Goal: Task Accomplishment & Management: Manage account settings

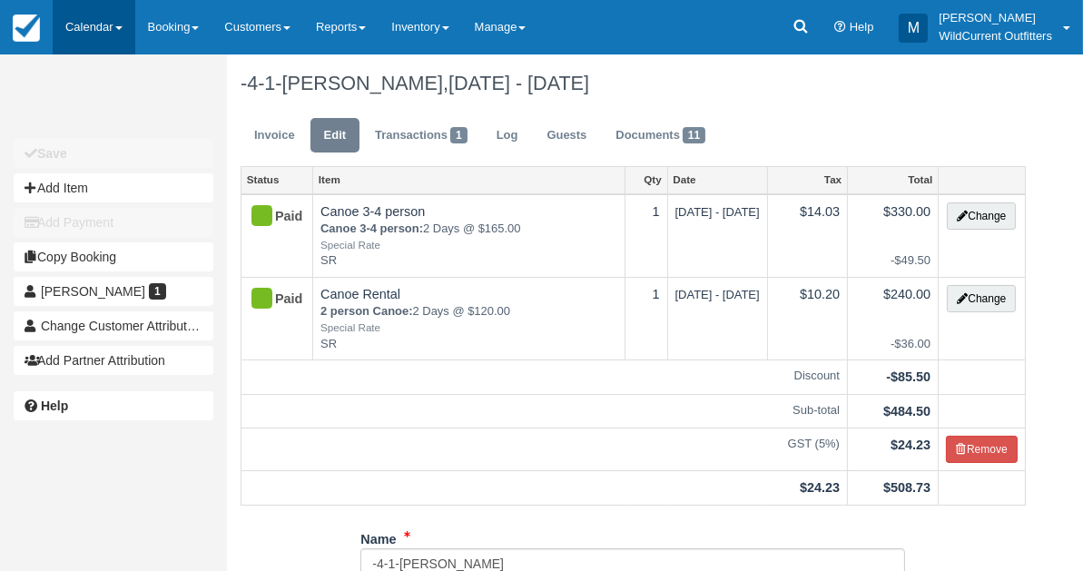
click at [102, 17] on link "Calendar" at bounding box center [94, 27] width 83 height 54
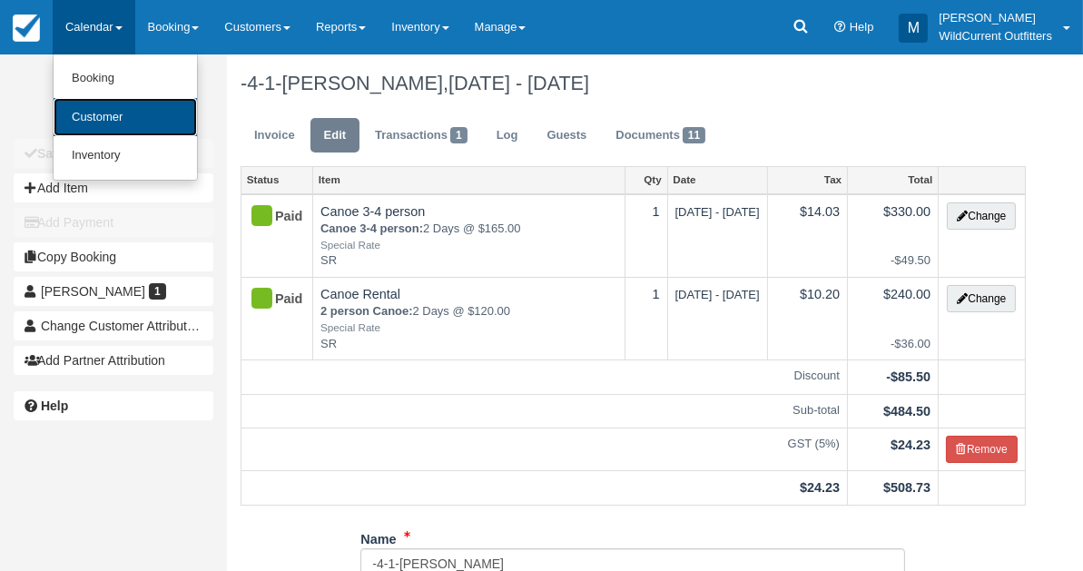
click at [114, 116] on link "Customer" at bounding box center [125, 117] width 143 height 39
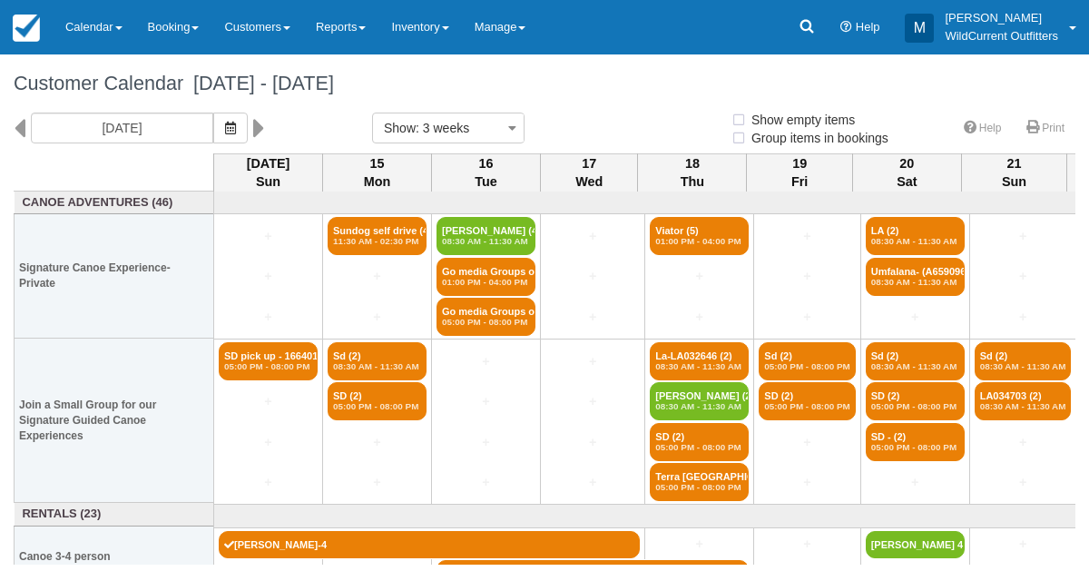
select select
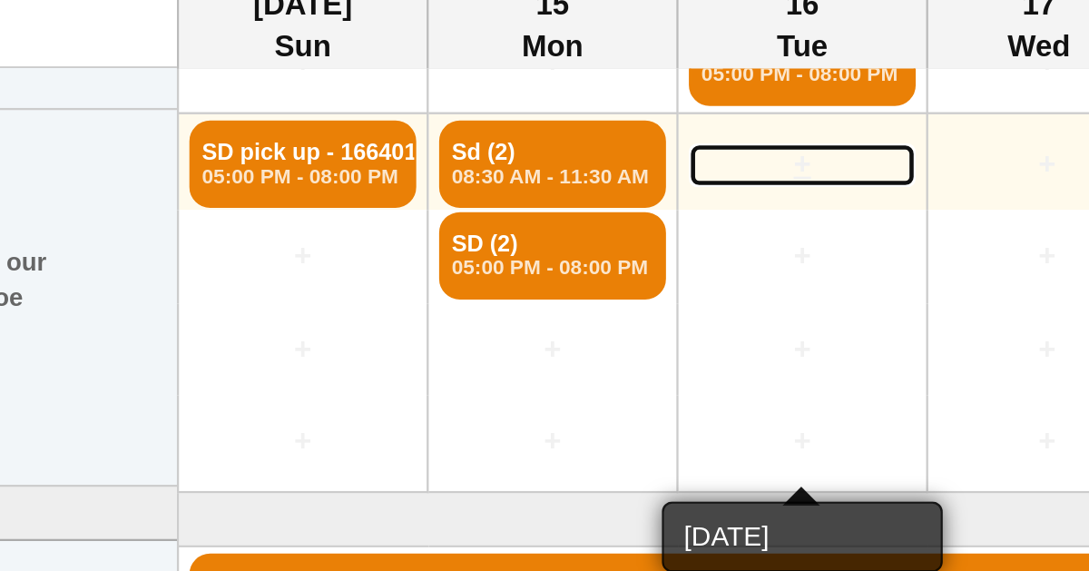
scroll to position [175, 0]
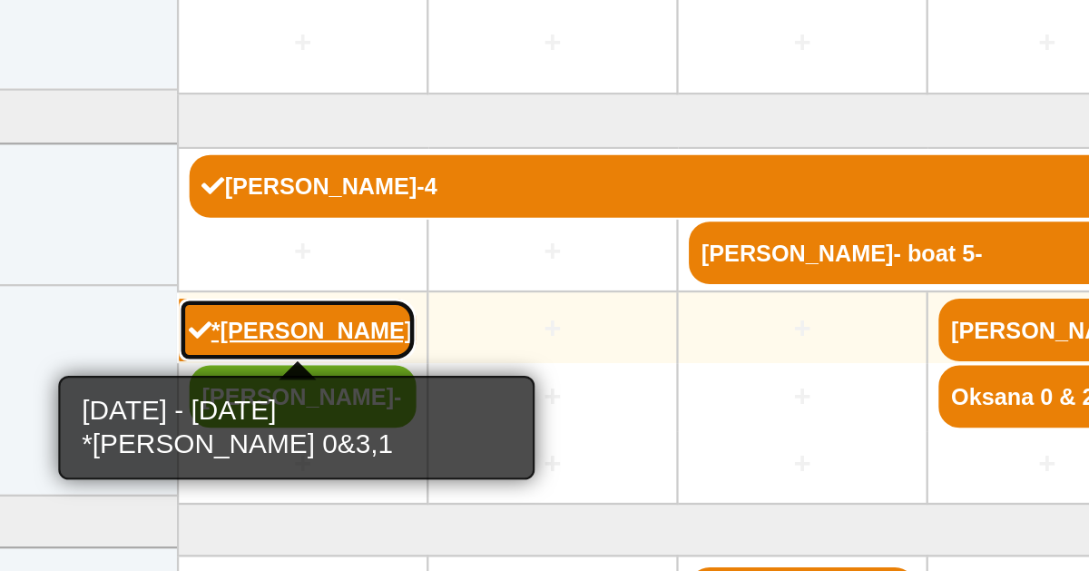
click at [248, 427] on link "*Jennifer Kaptein 0&3,1 (3)" at bounding box center [266, 431] width 104 height 27
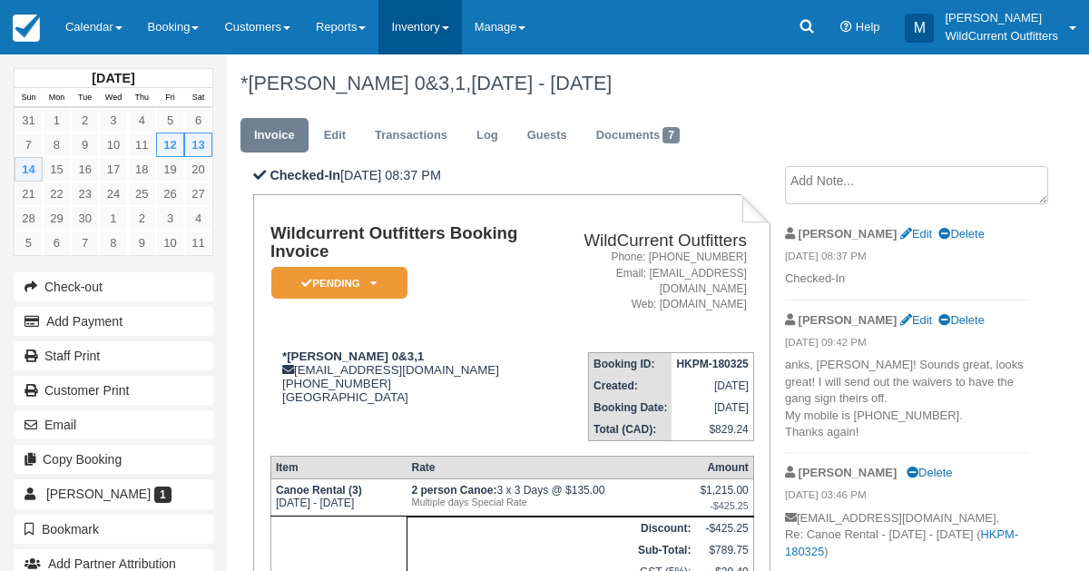
click at [448, 34] on link "Inventory" at bounding box center [419, 27] width 83 height 54
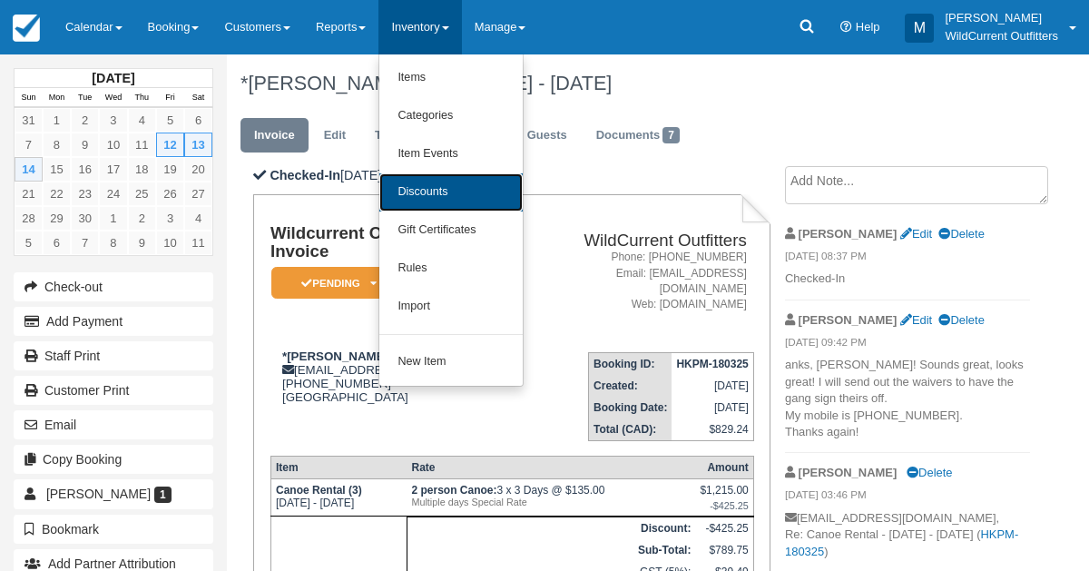
click at [428, 184] on link "Discounts" at bounding box center [450, 192] width 143 height 38
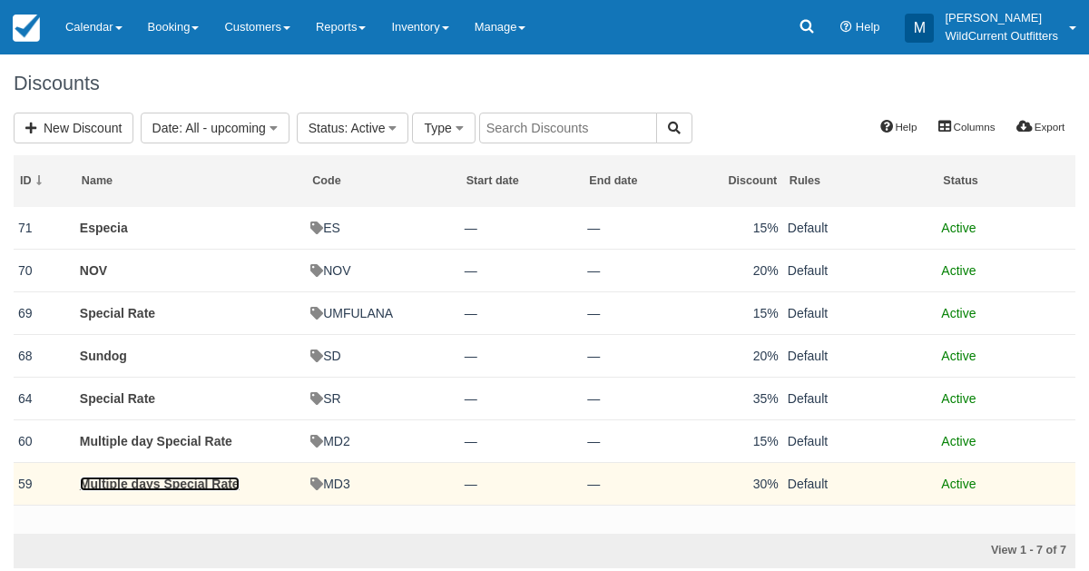
click at [178, 485] on link "Multiple days Special Rate" at bounding box center [160, 483] width 160 height 15
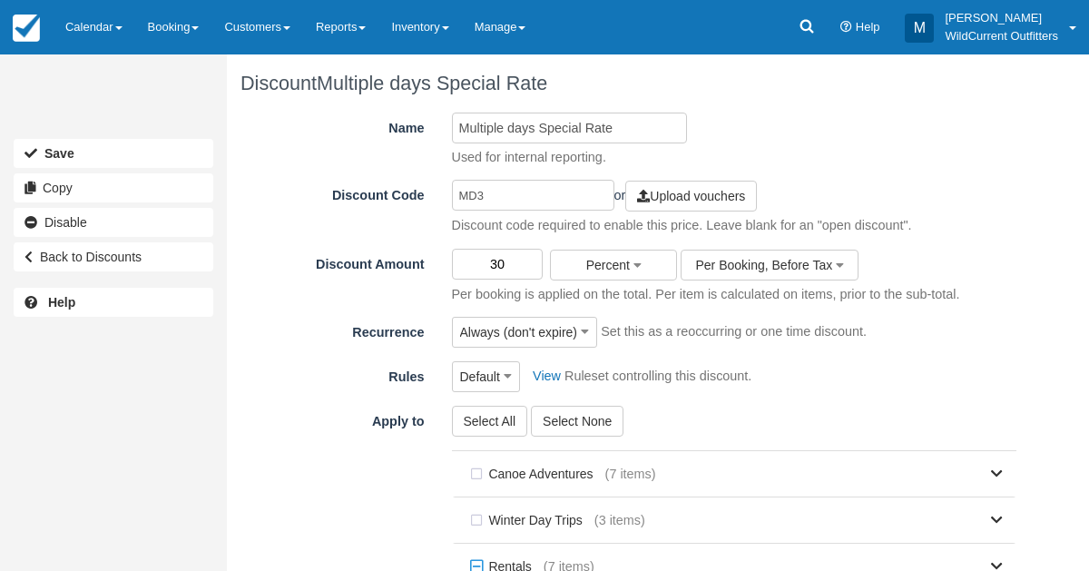
click at [505, 263] on input "30" at bounding box center [498, 264] width 92 height 31
type input "3"
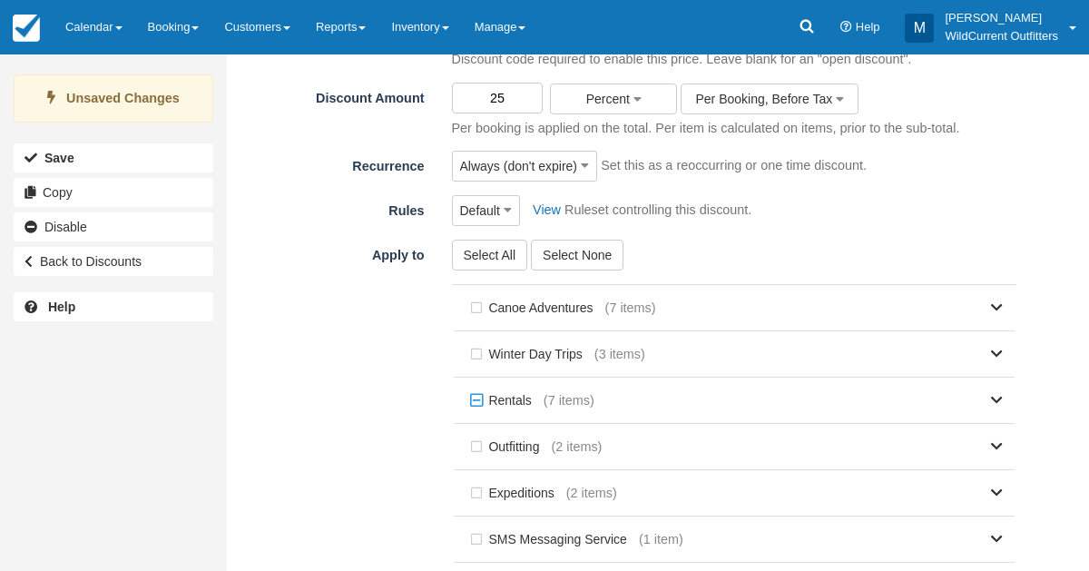
scroll to position [359, 0]
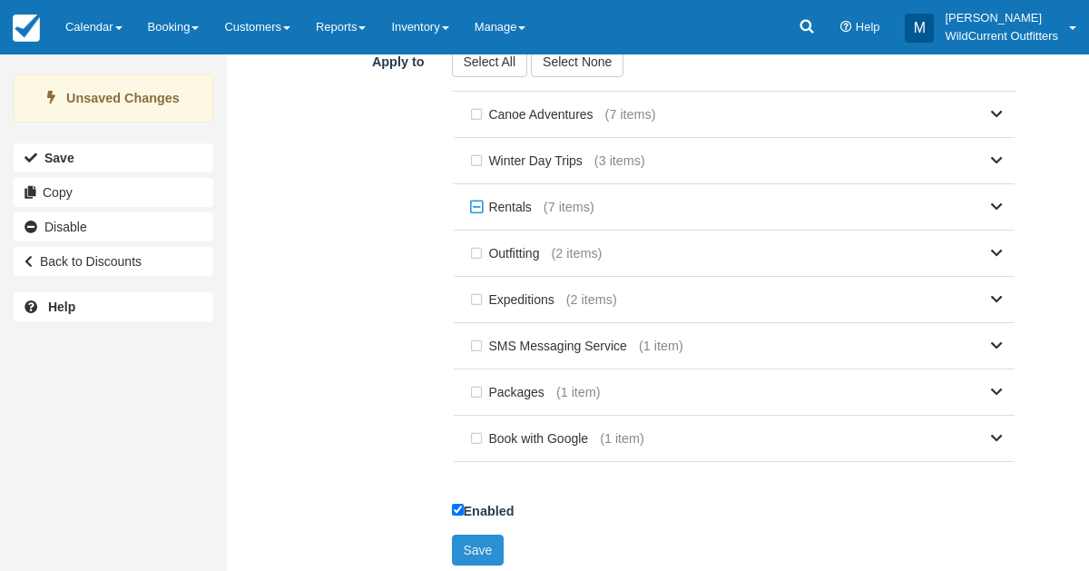
type input "25"
click at [472, 540] on button "Save" at bounding box center [478, 549] width 53 height 31
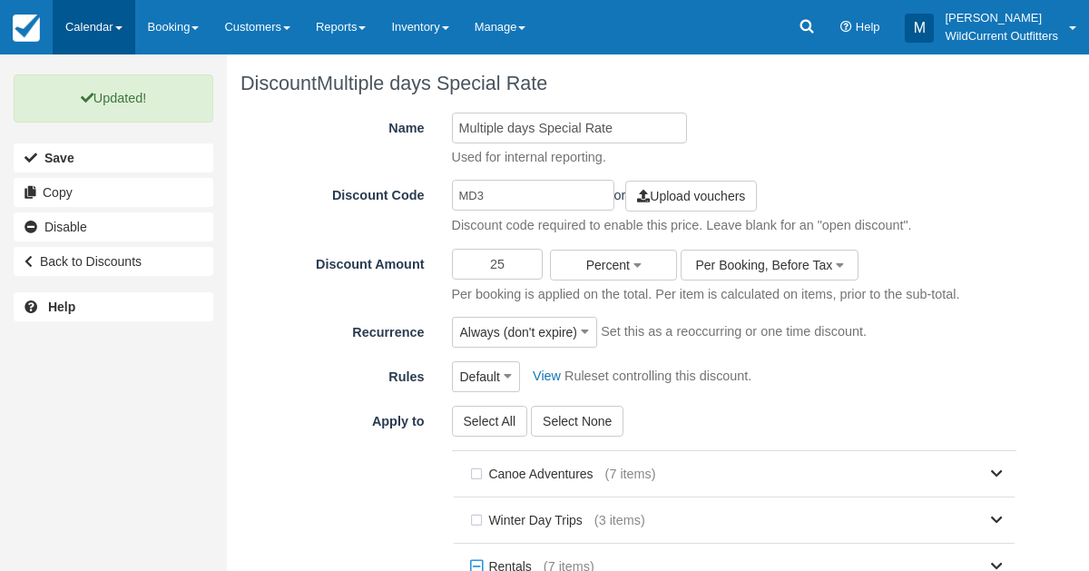
click at [73, 22] on link "Calendar" at bounding box center [94, 27] width 83 height 54
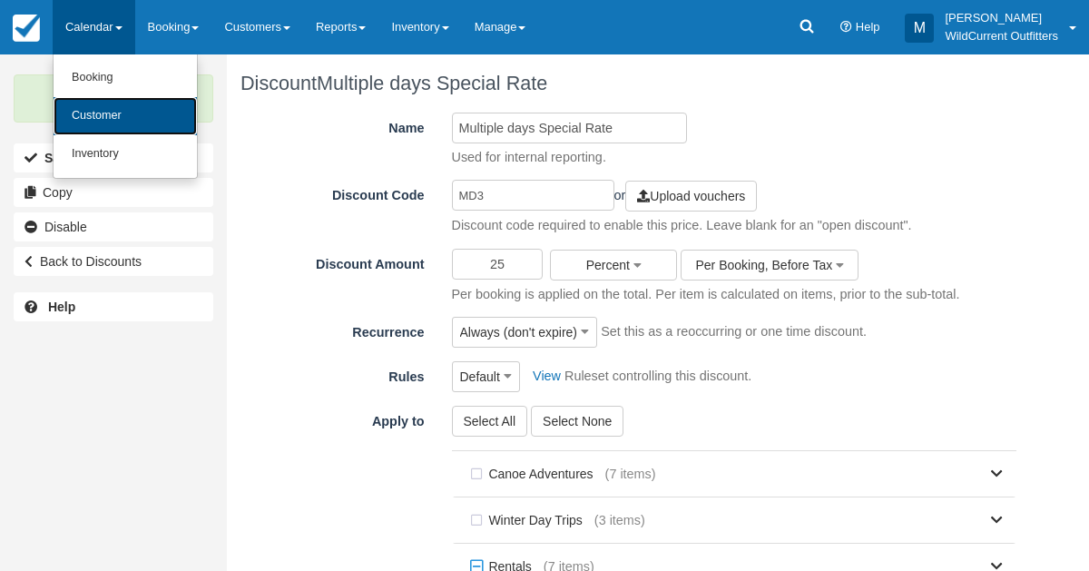
click at [75, 113] on link "Customer" at bounding box center [125, 116] width 143 height 38
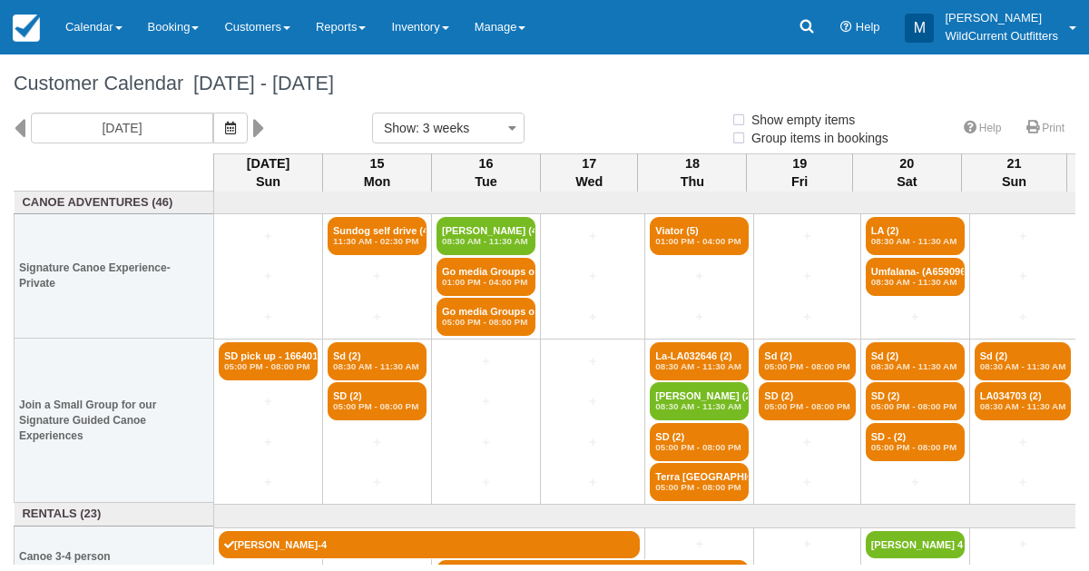
select select
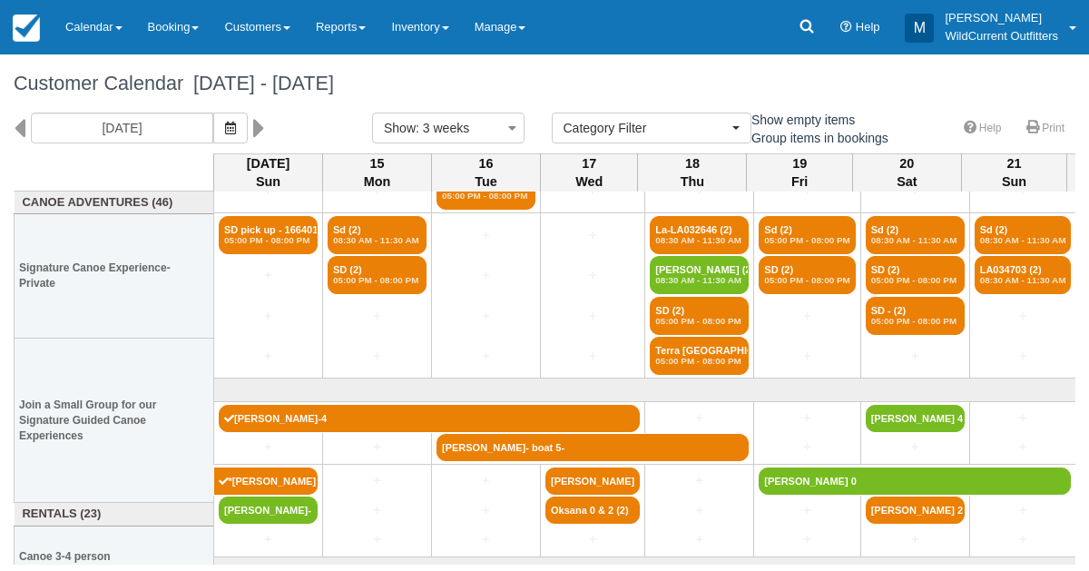
scroll to position [175, 0]
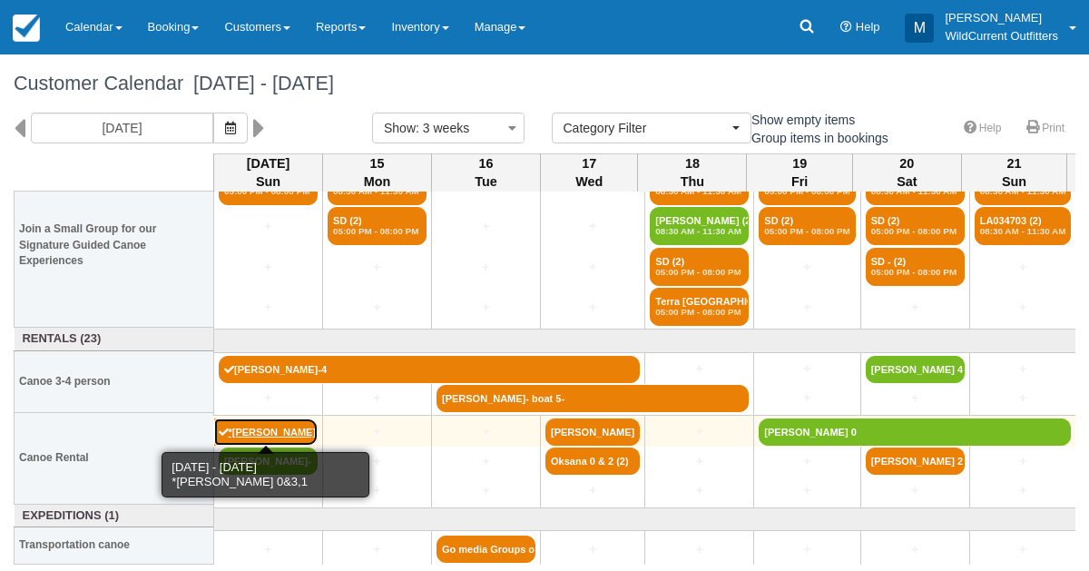
click at [262, 426] on link "*[PERSON_NAME] 0&3,1 (3)" at bounding box center [266, 431] width 104 height 27
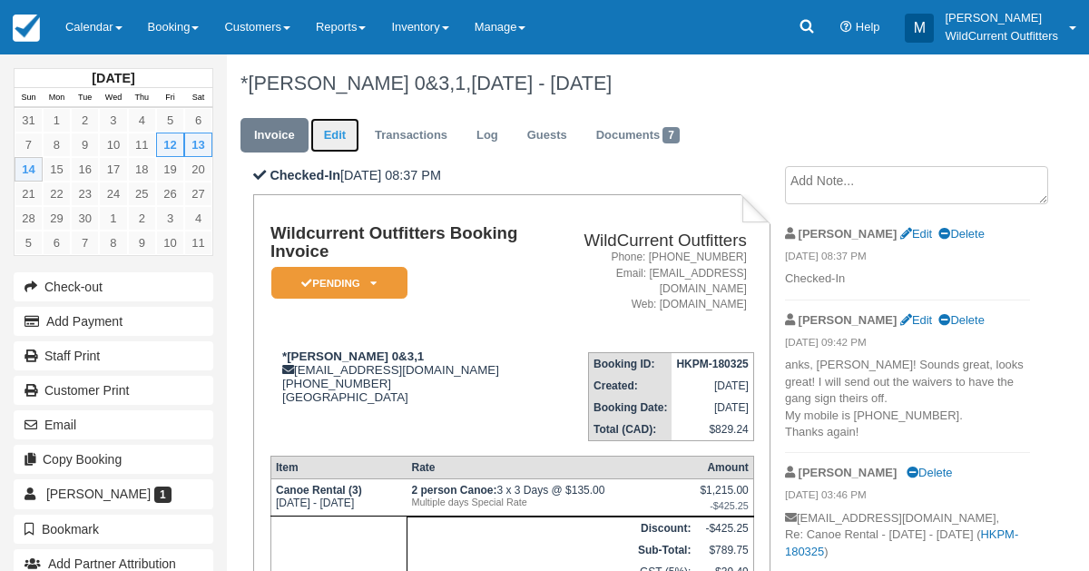
click at [336, 143] on link "Edit" at bounding box center [334, 135] width 49 height 35
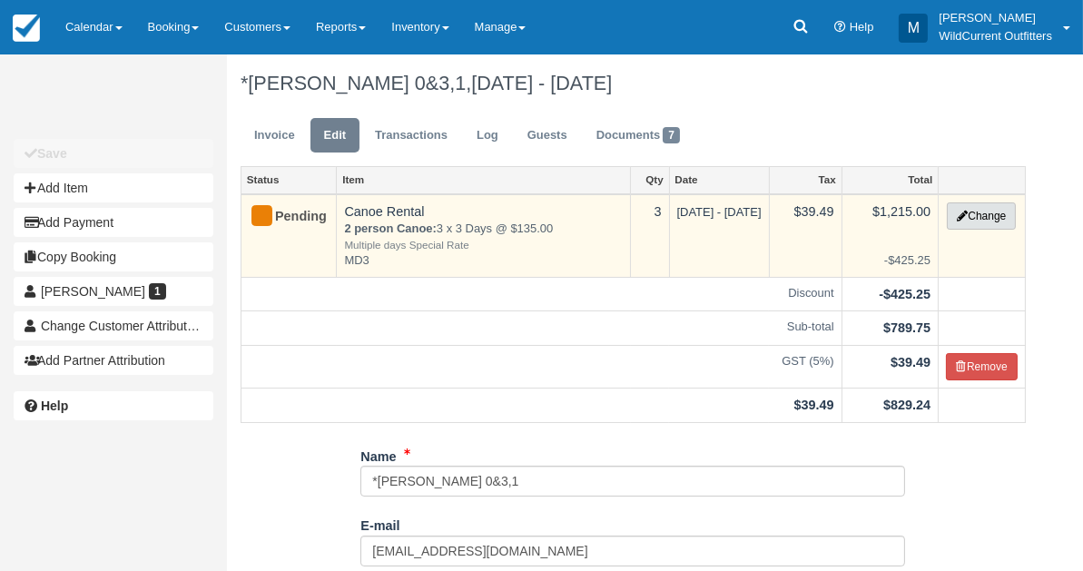
click at [963, 211] on icon "button" at bounding box center [961, 216] width 11 height 11
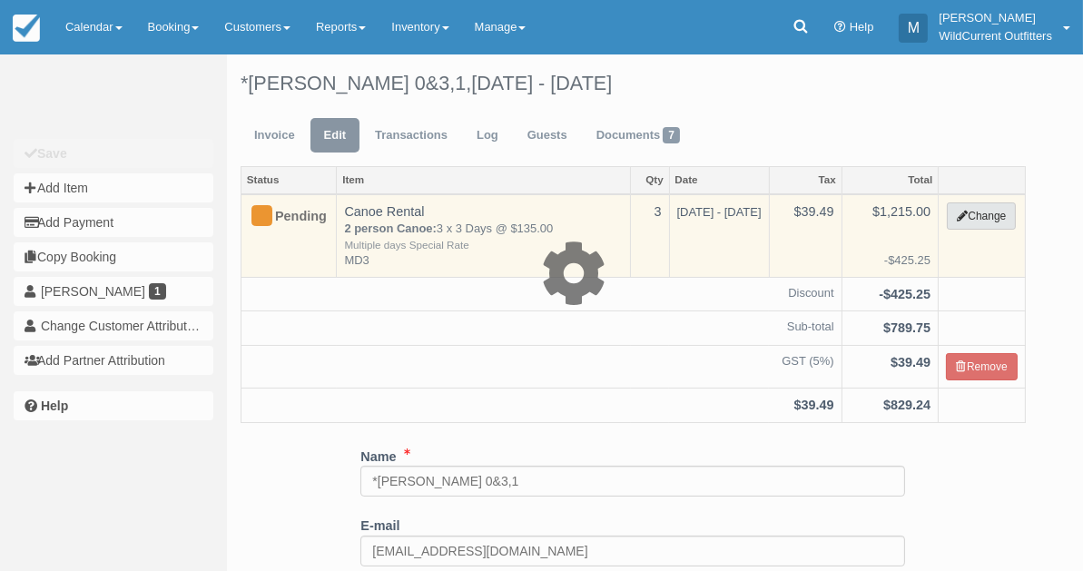
select select "7"
type input "1215.00"
type input "MD3"
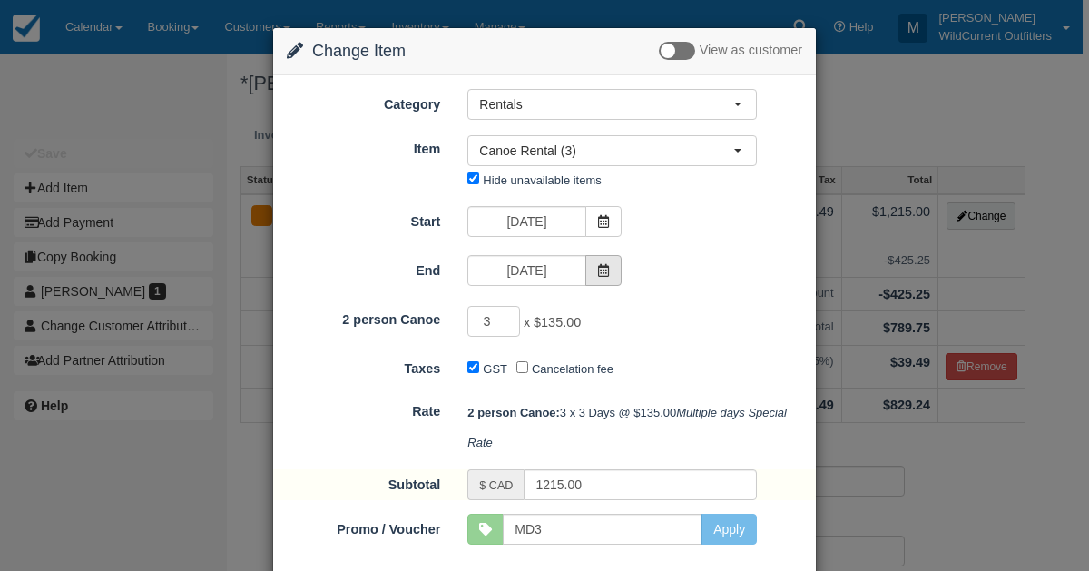
click at [606, 264] on icon at bounding box center [603, 270] width 13 height 13
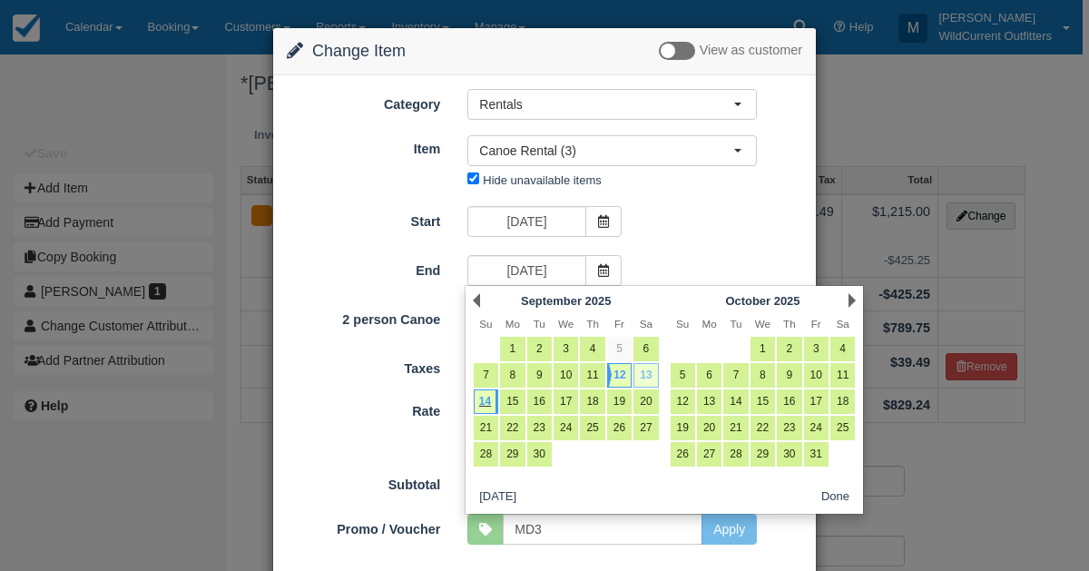
click at [650, 374] on link "13" at bounding box center [645, 375] width 24 height 24
type input "09/13/25"
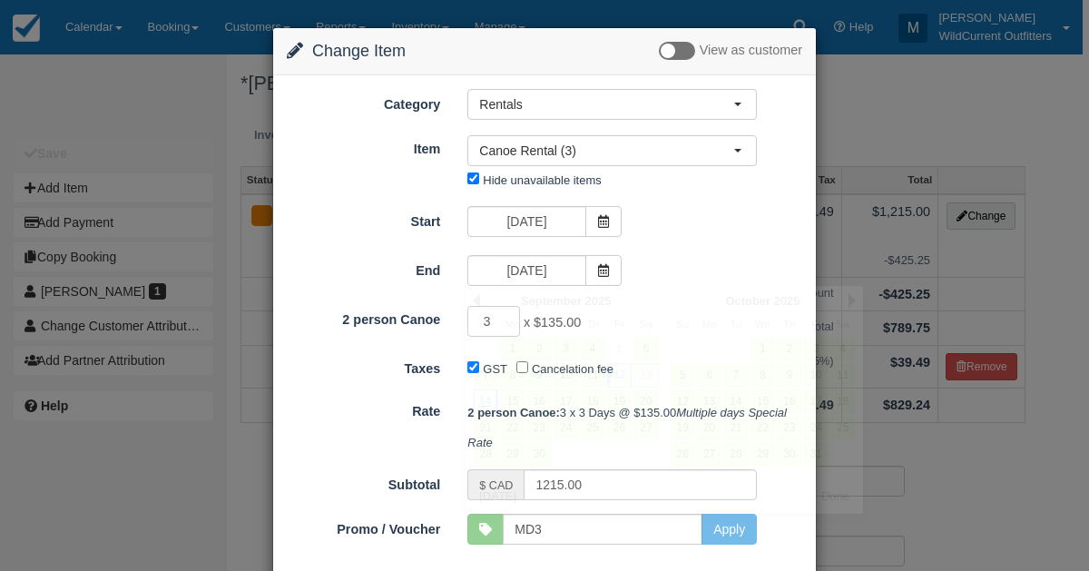
type input "810.00"
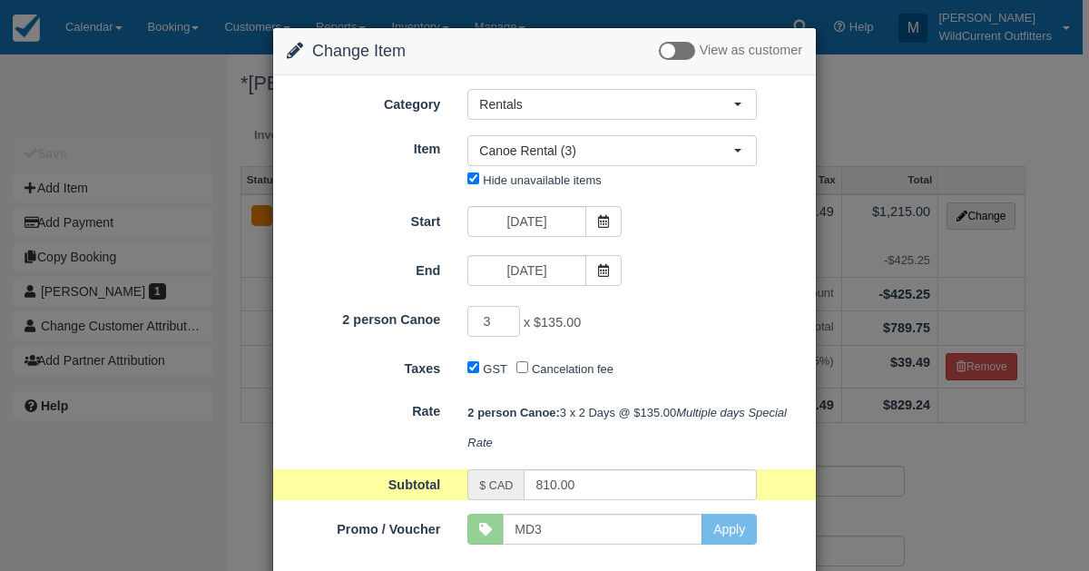
scroll to position [91, 0]
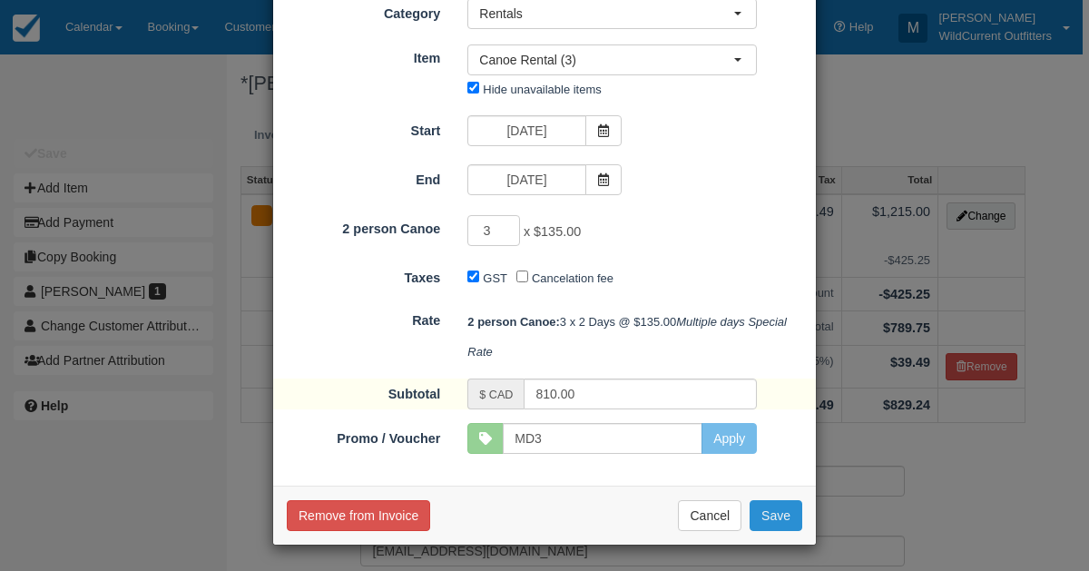
click at [763, 514] on button "Save" at bounding box center [776, 515] width 53 height 31
checkbox input "false"
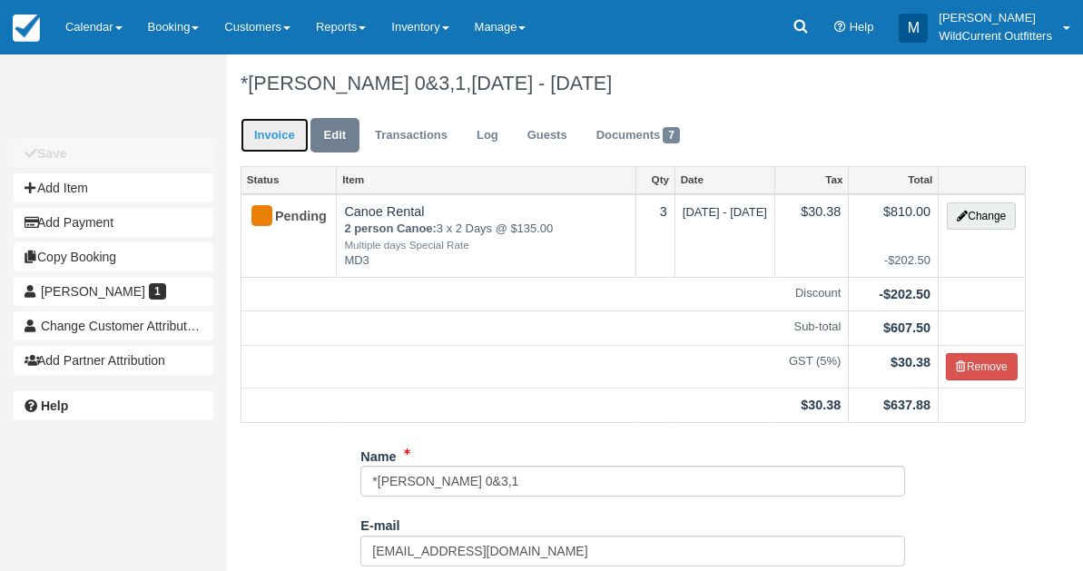
click at [251, 136] on link "Invoice" at bounding box center [274, 135] width 68 height 35
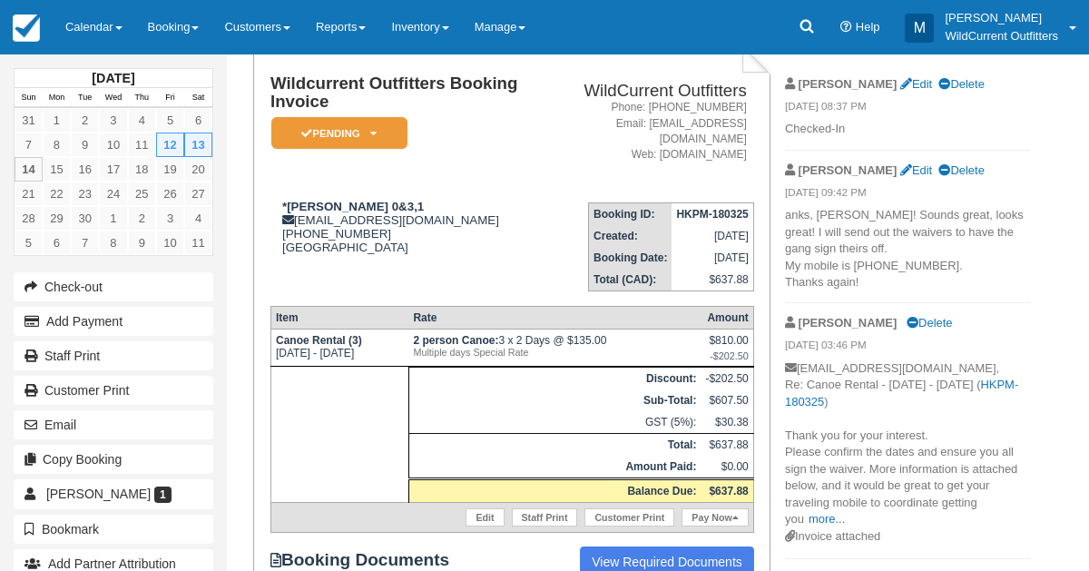
scroll to position [152, 0]
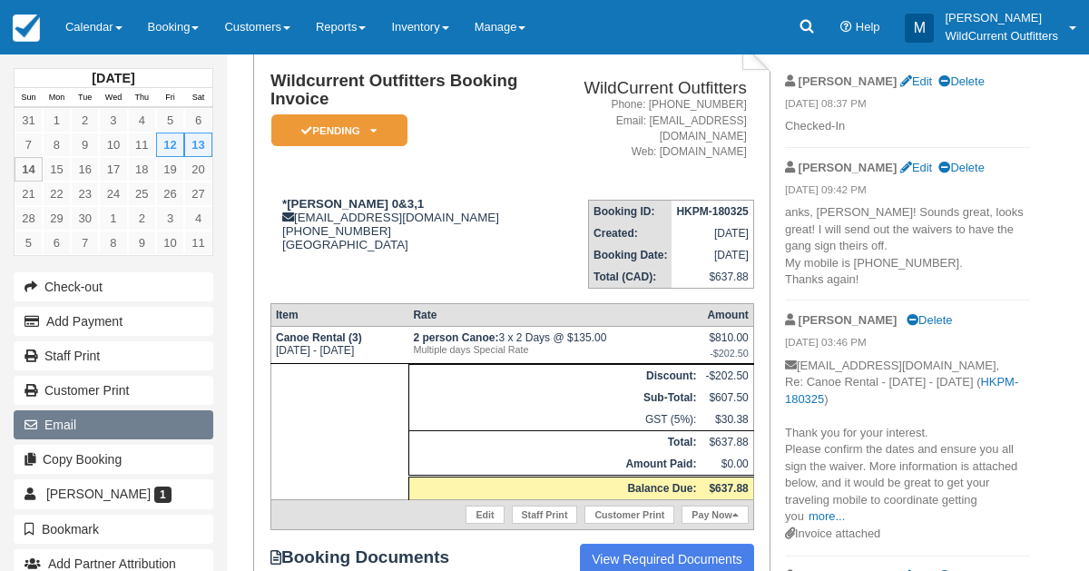
click at [99, 426] on button "Email" at bounding box center [114, 424] width 200 height 29
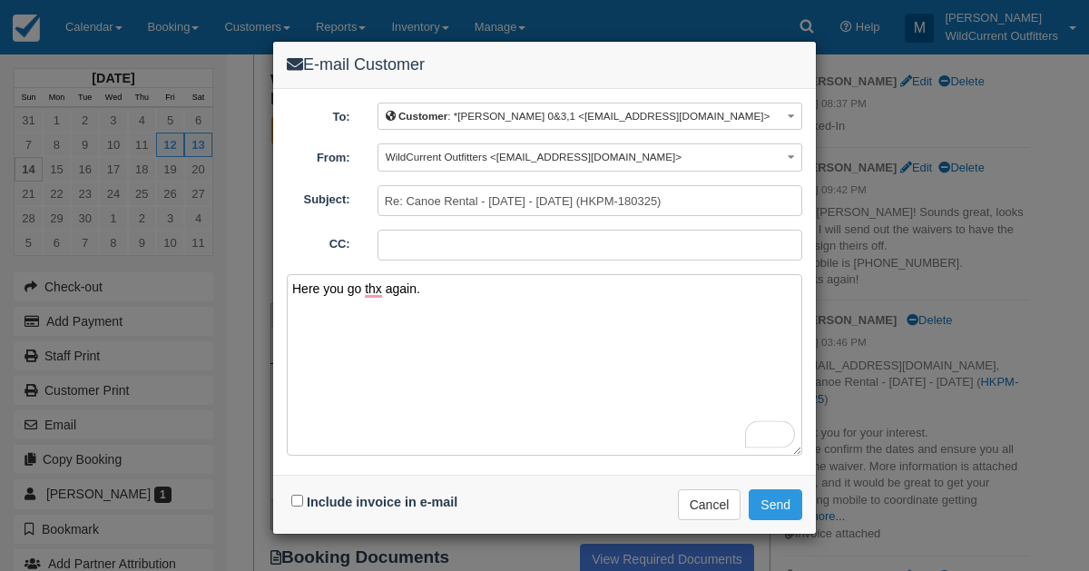
type textarea "Here you go thx again."
click at [295, 495] on input "Include invoice in e-mail" at bounding box center [297, 501] width 12 height 12
checkbox input "true"
click at [798, 511] on button "Send" at bounding box center [776, 504] width 54 height 31
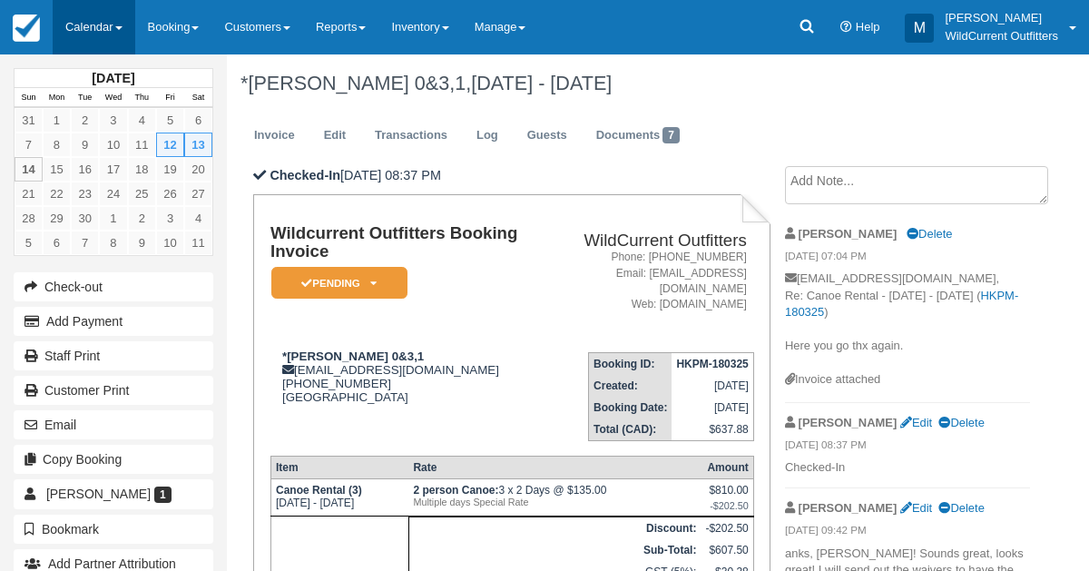
click at [90, 28] on link "Calendar" at bounding box center [94, 27] width 83 height 54
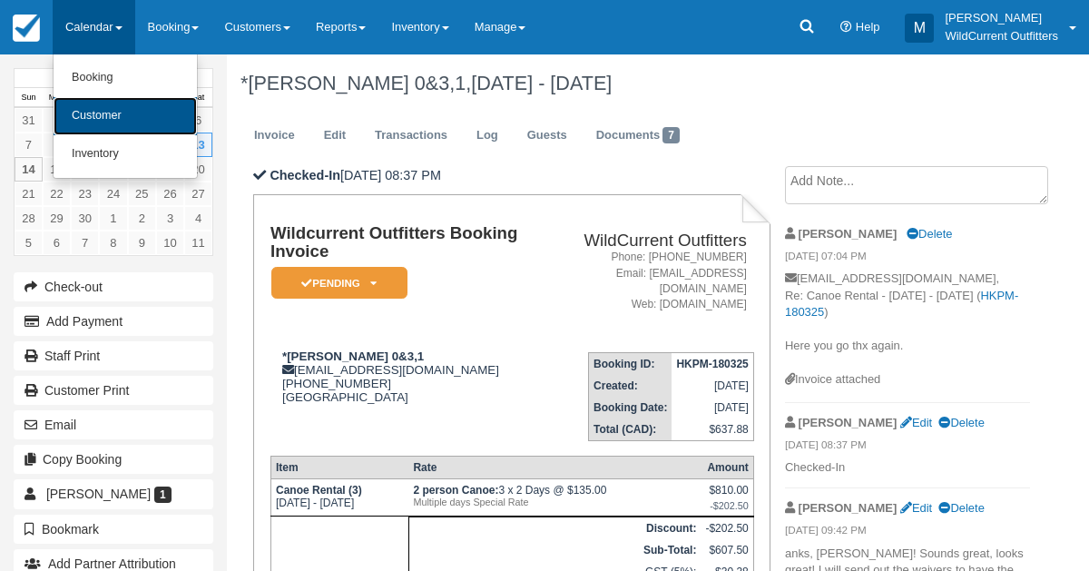
click at [95, 106] on link "Customer" at bounding box center [125, 116] width 143 height 38
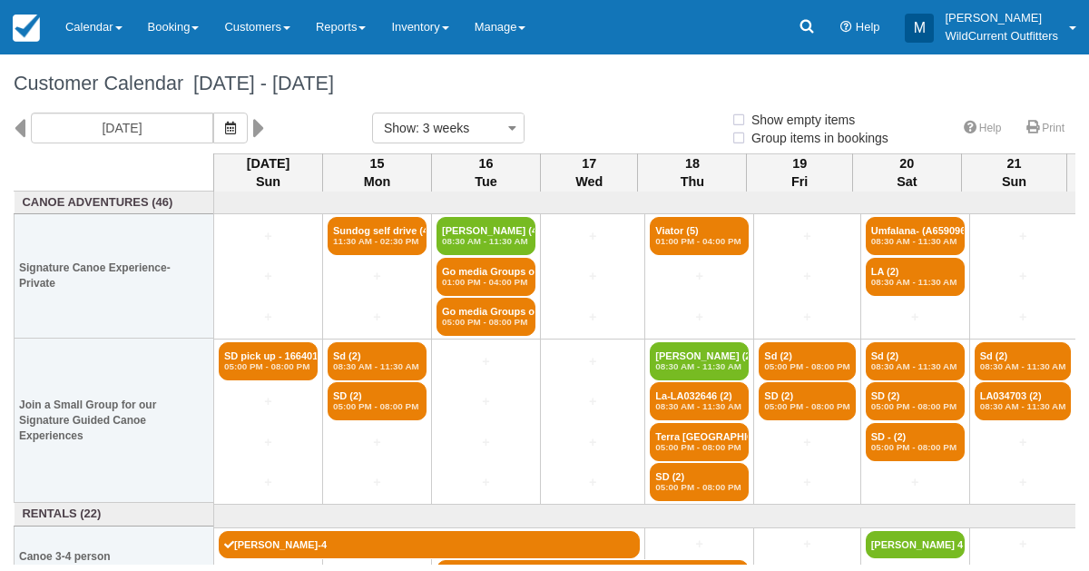
select select
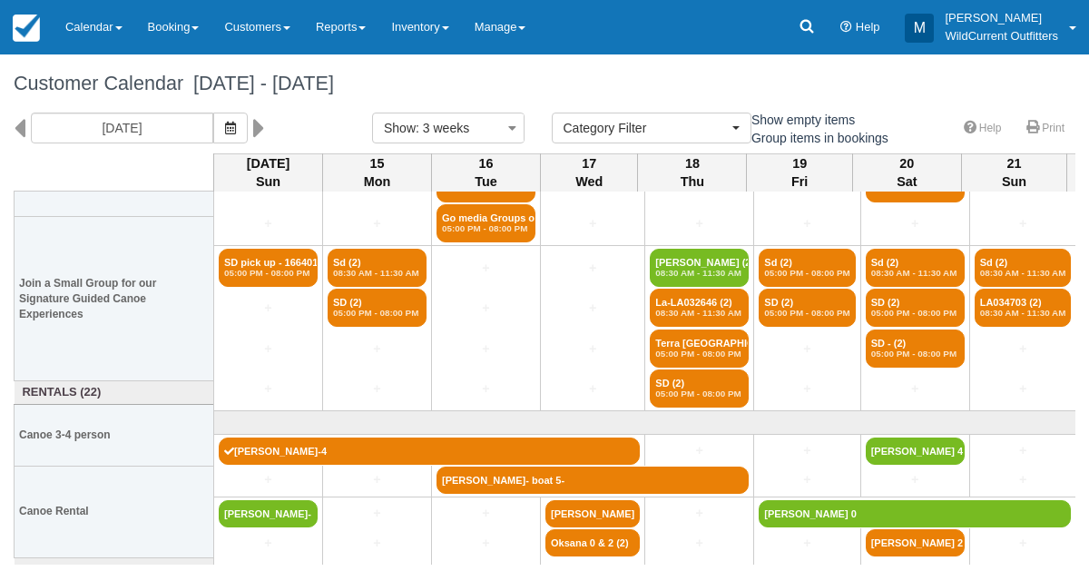
scroll to position [175, 0]
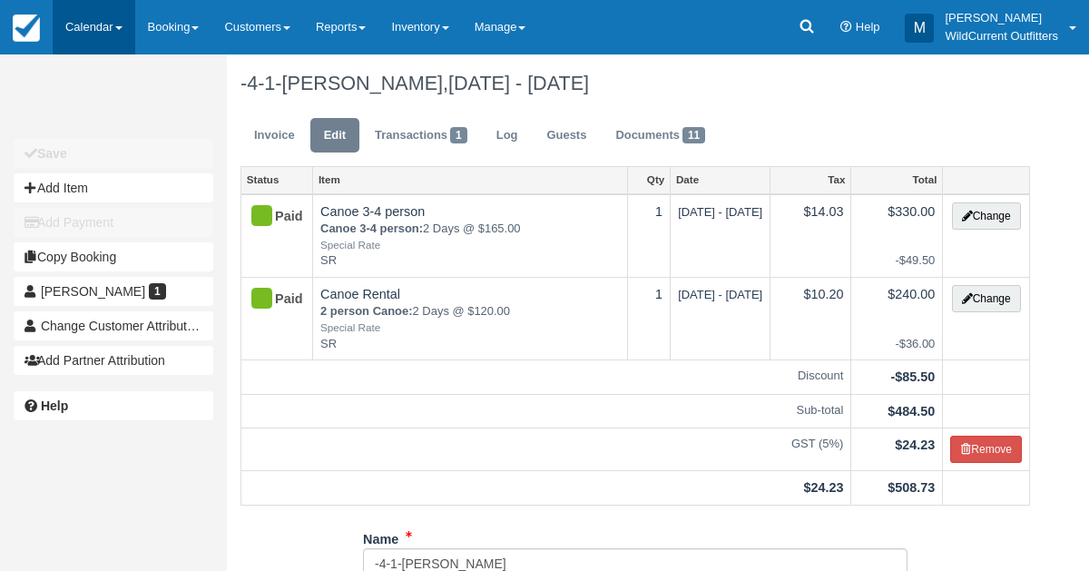
click at [111, 31] on link "Calendar" at bounding box center [94, 27] width 83 height 54
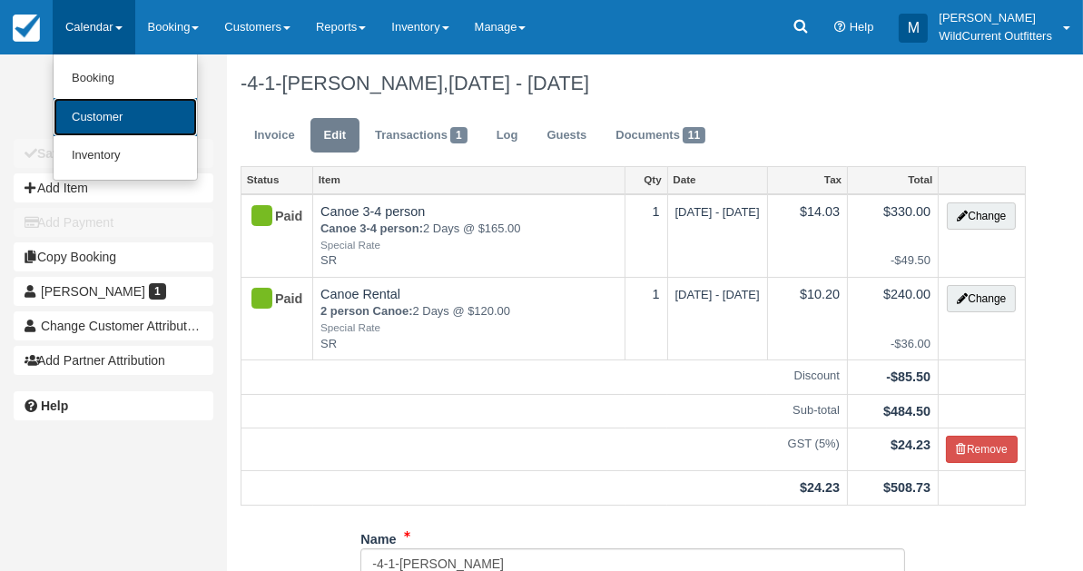
click at [93, 123] on link "Customer" at bounding box center [125, 117] width 143 height 39
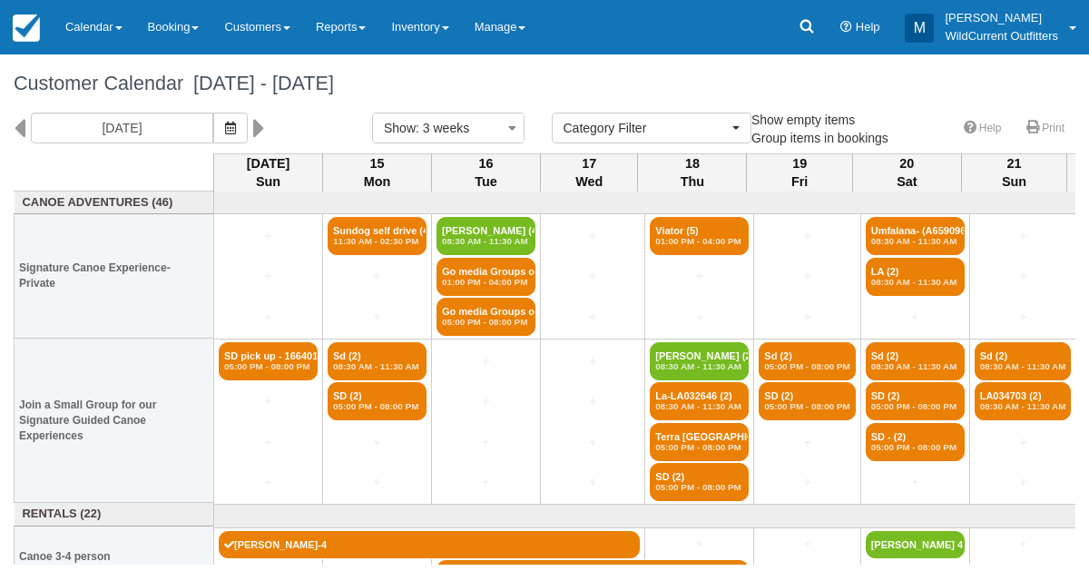
select select
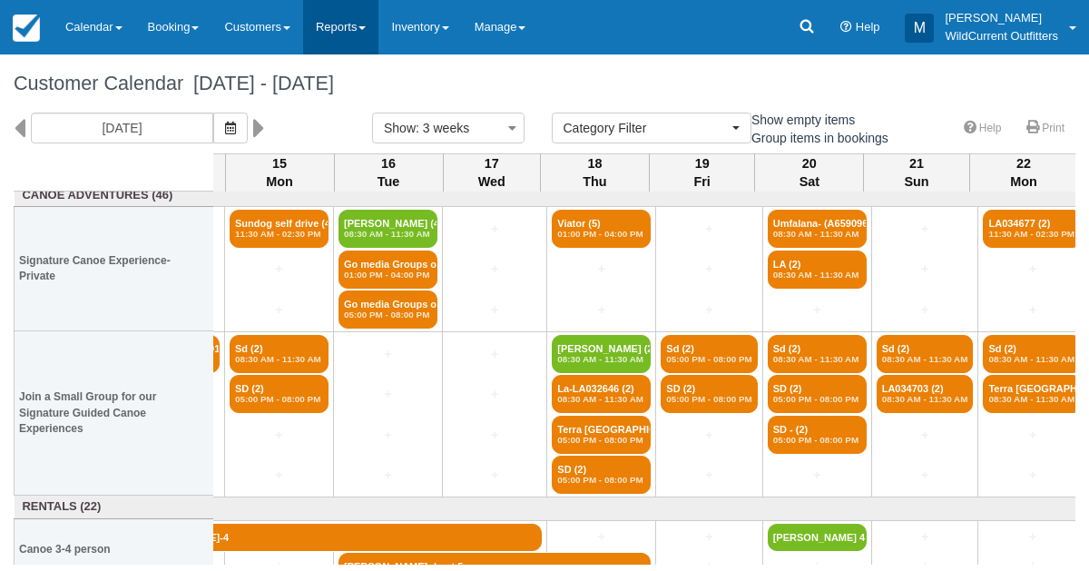
scroll to position [7, 100]
